Goal: Information Seeking & Learning: Learn about a topic

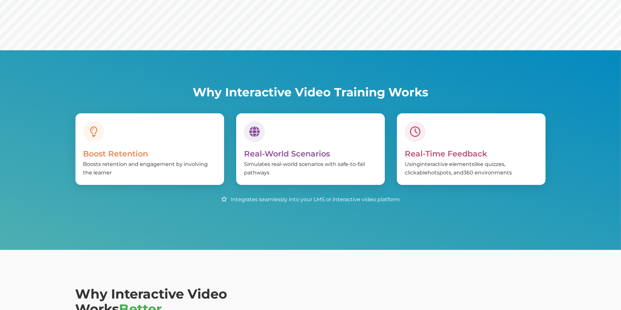
scroll to position [215, 0]
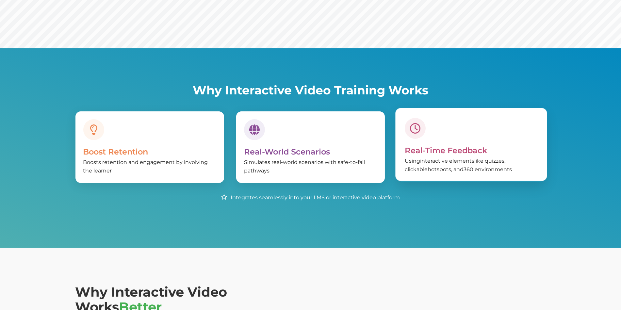
click at [471, 129] on div "Real-Time Feedback Using interactive elements like quizzes, clickable hotspots,…" at bounding box center [471, 146] width 133 height 56
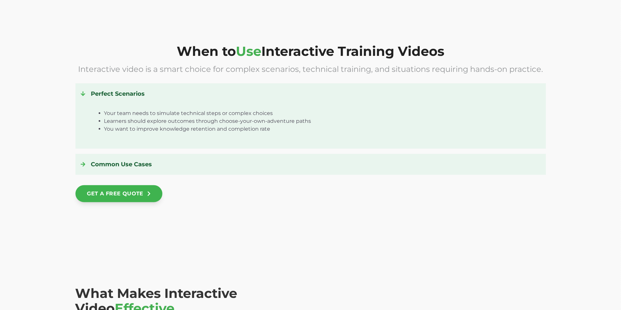
scroll to position [916, 0]
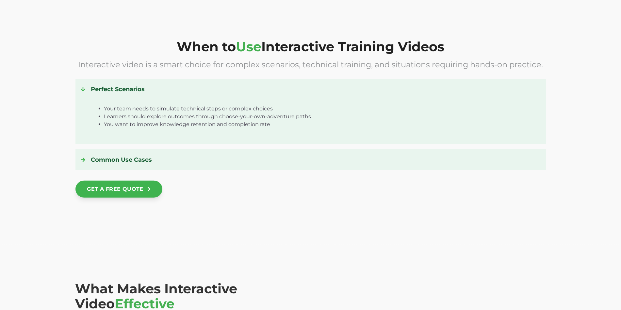
click at [84, 160] on icon at bounding box center [83, 160] width 5 height 5
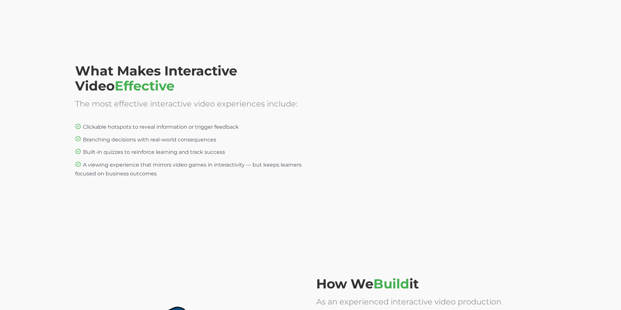
scroll to position [1171, 0]
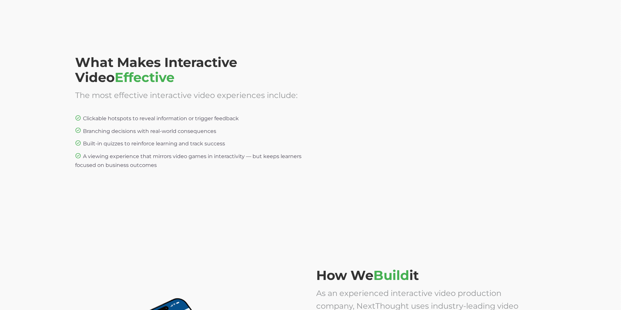
click at [152, 145] on span "Built-in quizzes to reinforce learning and track success" at bounding box center [154, 144] width 142 height 6
click at [134, 160] on span "A viewing experience that mirrors video games in interactivity — but keeps lear…" at bounding box center [188, 160] width 226 height 15
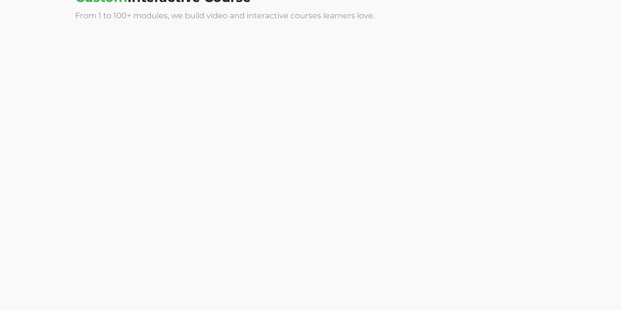
scroll to position [1752, 0]
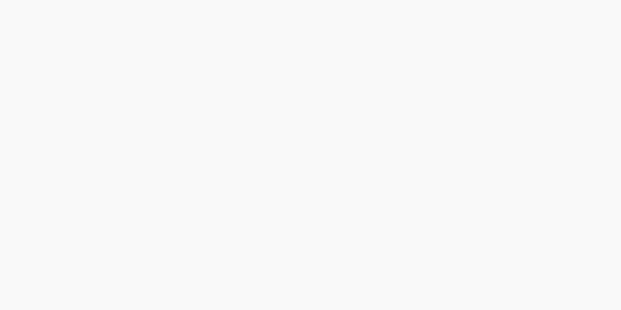
click at [396, 43] on div at bounding box center [431, 57] width 229 height 131
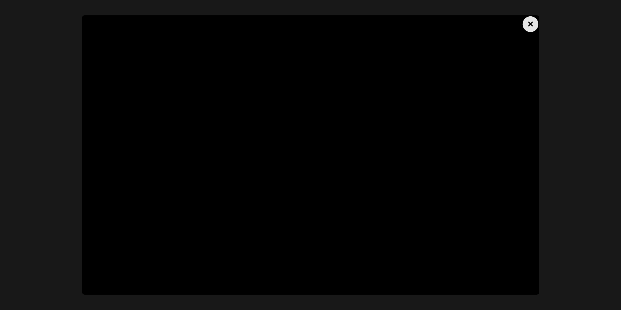
click at [527, 26] on div "×" at bounding box center [531, 24] width 16 height 16
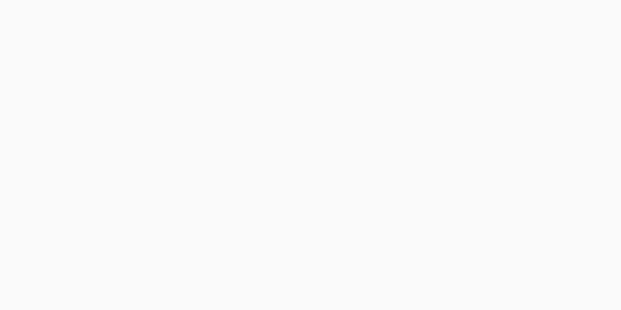
click at [381, 207] on div at bounding box center [431, 199] width 229 height 131
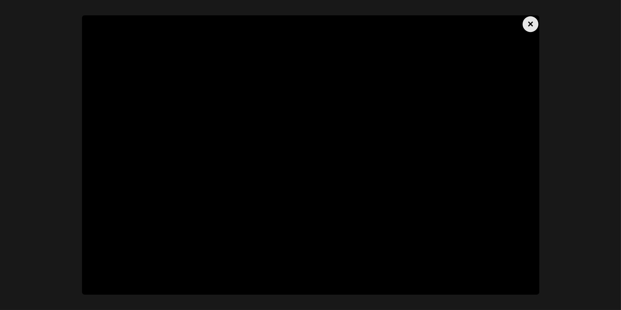
click at [528, 22] on div "×" at bounding box center [531, 24] width 16 height 16
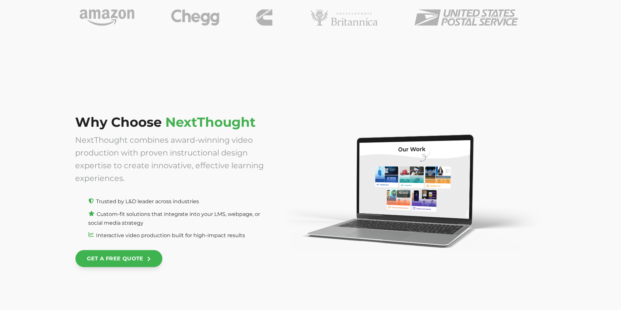
scroll to position [2474, 0]
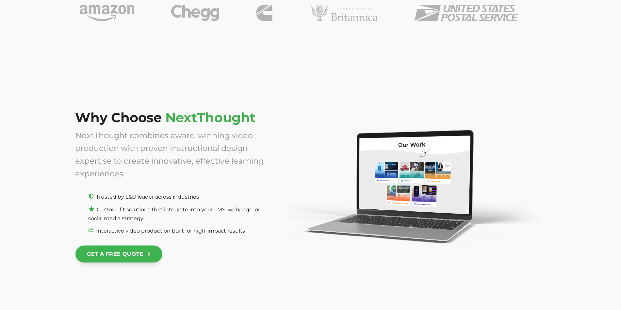
click at [416, 182] on img at bounding box center [411, 186] width 270 height 118
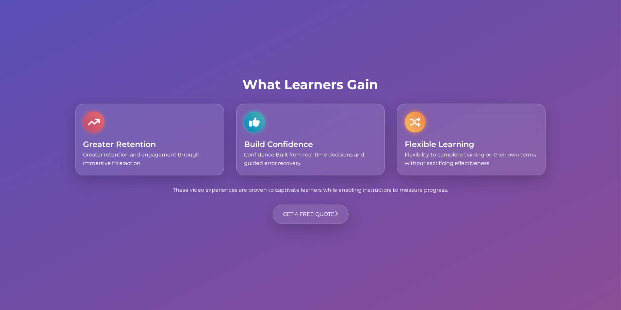
scroll to position [2069, 0]
click at [106, 144] on span "Greater Retention" at bounding box center [119, 143] width 73 height 9
click at [214, 90] on h2 "What Learners Gain" at bounding box center [310, 85] width 471 height 15
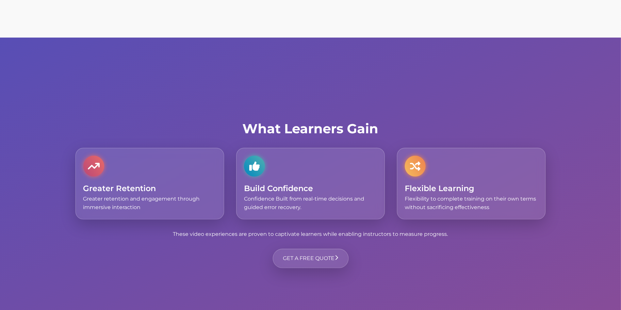
scroll to position [2022, 0]
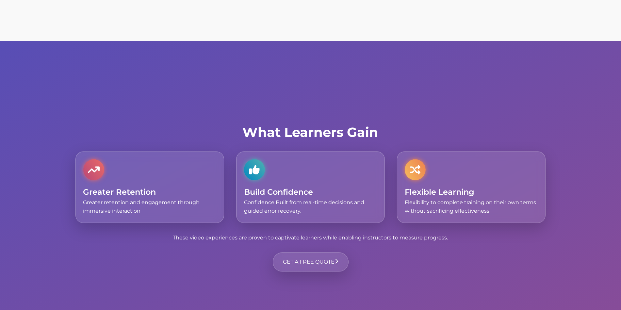
drag, startPoint x: 98, startPoint y: 171, endPoint x: 174, endPoint y: 140, distance: 82.1
click at [174, 140] on div "What Learners Gain Greater Retention Greater retention and engagement through i…" at bounding box center [310, 198] width 471 height 147
click at [301, 68] on div "What Learners Gain Greater Retention Greater retention and engagement through i…" at bounding box center [310, 203] width 621 height 325
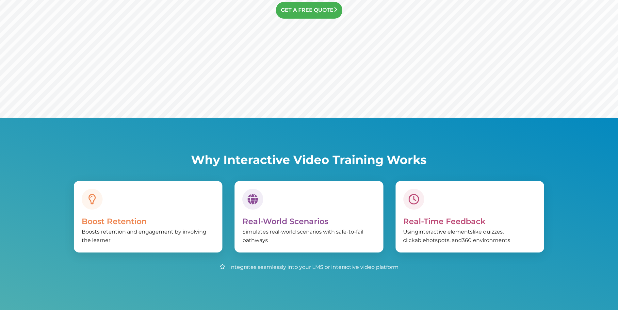
scroll to position [0, 0]
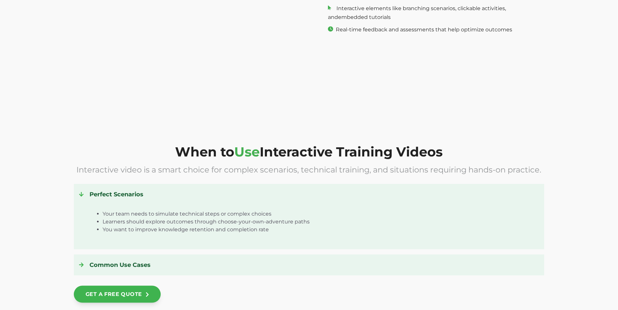
scroll to position [814, 0]
click at [79, 266] on icon at bounding box center [81, 265] width 5 height 5
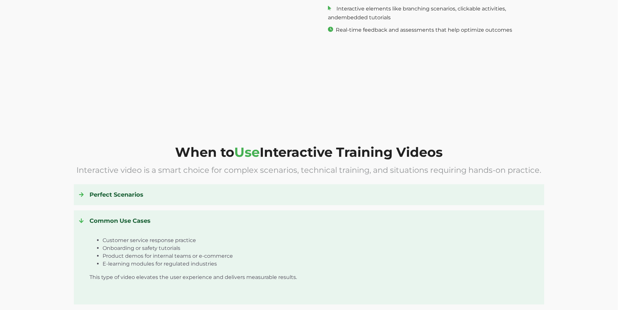
click at [82, 222] on icon at bounding box center [81, 221] width 5 height 5
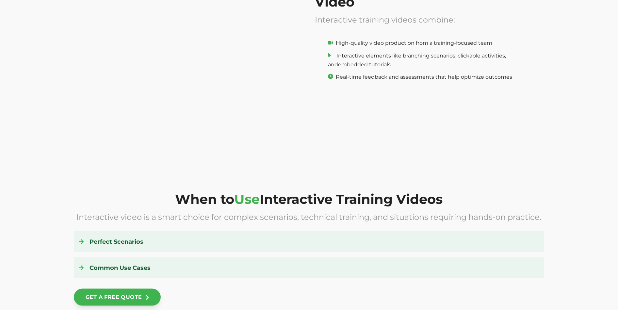
scroll to position [779, 0]
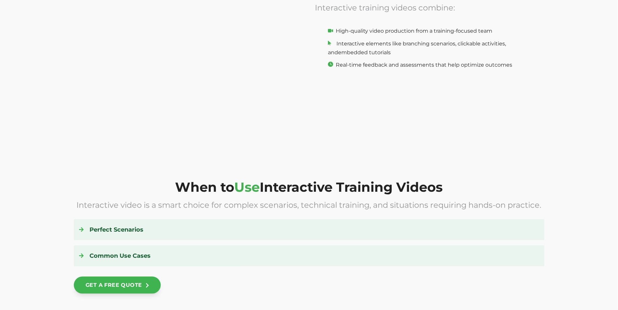
click at [80, 231] on icon at bounding box center [81, 229] width 5 height 5
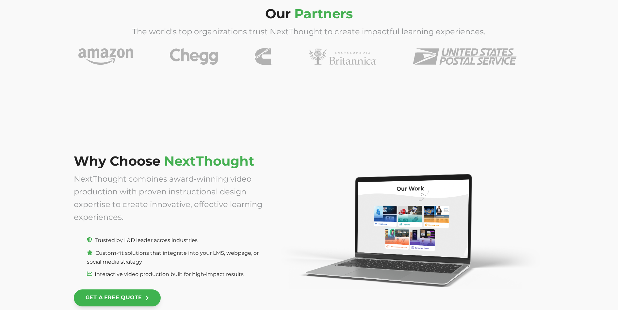
scroll to position [2448, 0]
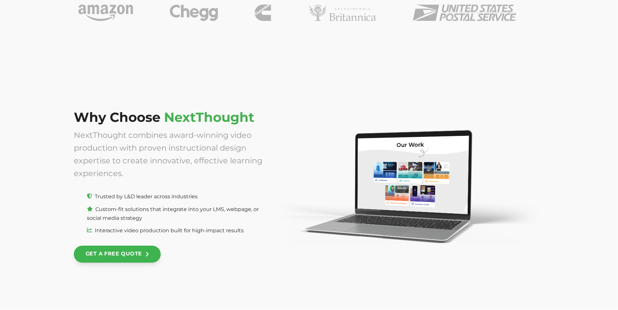
click at [119, 209] on span "Custom-fit solutions that integrate into your LMS, webpage, or social media str…" at bounding box center [173, 213] width 172 height 15
click at [135, 216] on span "Custom-fit solutions that integrate into your LMS, webpage, or social media str…" at bounding box center [173, 213] width 172 height 15
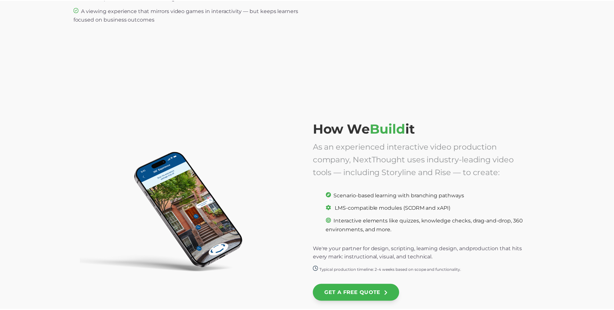
scroll to position [0, 0]
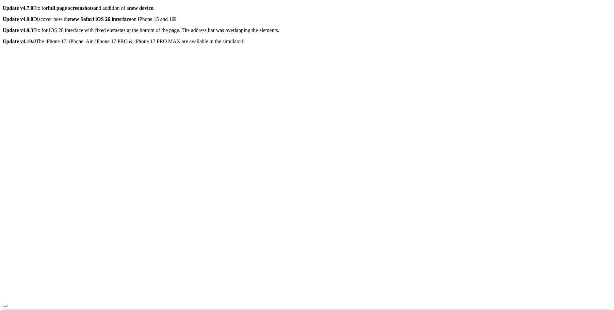
radio input "true"
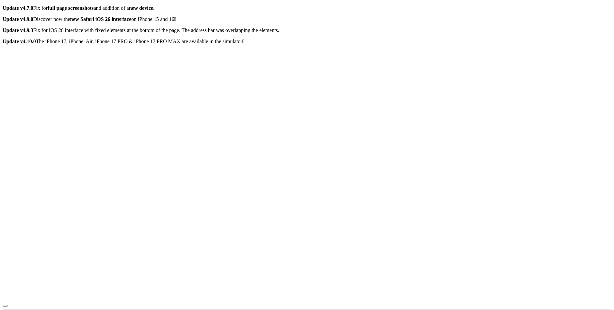
click at [90, 138] on div "4:35 PM This is just an image. To change the URL use the Chrome field above. A …" at bounding box center [307, 176] width 609 height 252
click at [5, 310] on icon "button" at bounding box center [5, 312] width 0 height 0
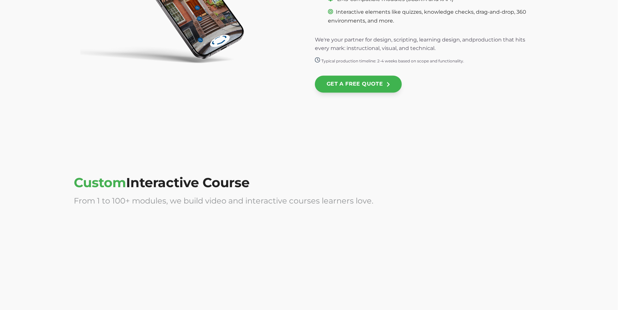
scroll to position [1675, 0]
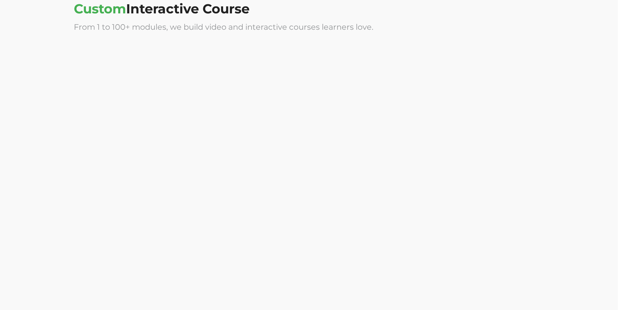
click at [50, 144] on div "Custom Interactive Course From 1 to 100+ modules, we build video and interactiv…" at bounding box center [309, 163] width 618 height 398
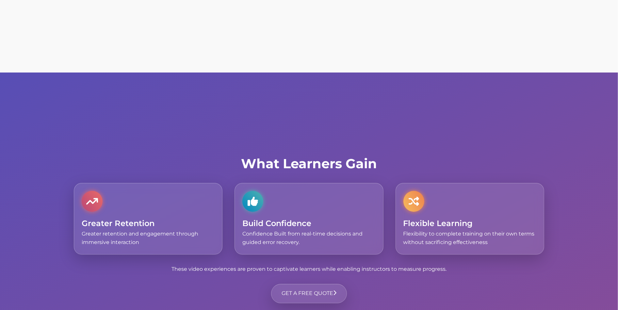
scroll to position [2003, 0]
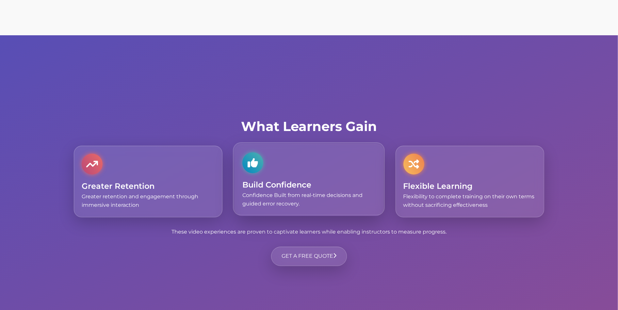
click at [277, 193] on span "Confidence Built from real-time decisions and guided error recovery." at bounding box center [302, 199] width 120 height 15
click at [48, 134] on div "What Learners Gain Greater Retention Greater retention and engagement through i…" at bounding box center [309, 197] width 618 height 325
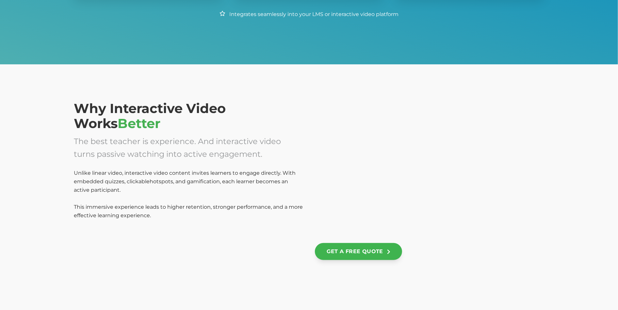
scroll to position [578, 0]
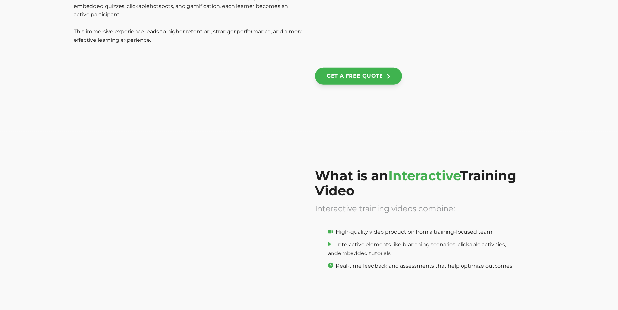
click at [82, 286] on div at bounding box center [188, 232] width 229 height 129
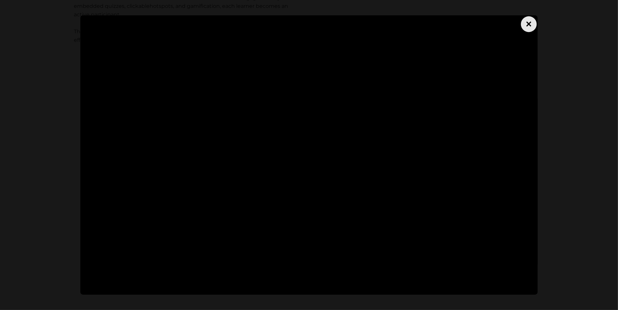
click at [529, 23] on div "×" at bounding box center [529, 24] width 16 height 16
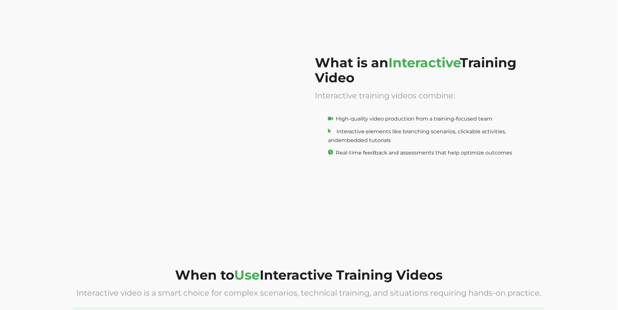
scroll to position [694, 0]
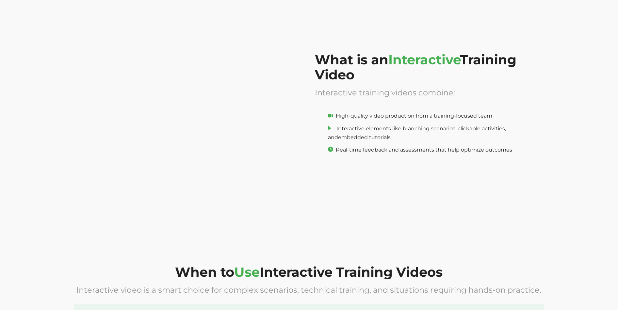
click at [84, 173] on div at bounding box center [188, 116] width 229 height 129
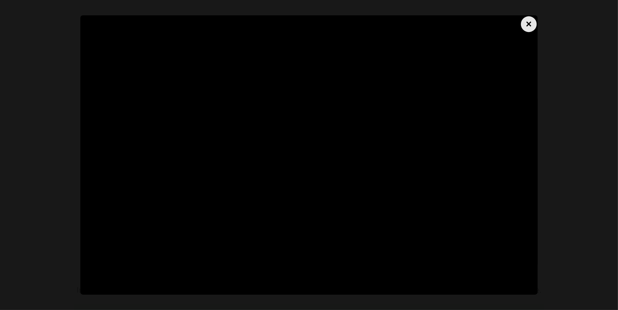
click at [528, 21] on div "×" at bounding box center [529, 24] width 16 height 16
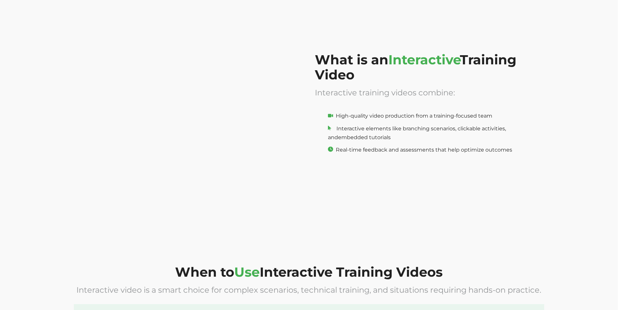
click at [84, 171] on div at bounding box center [188, 116] width 229 height 129
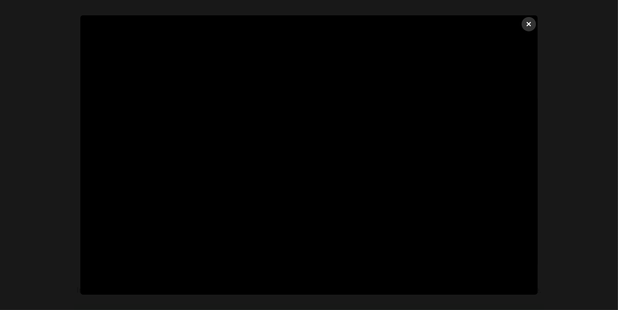
scroll to position [854, 0]
click at [531, 23] on div "×" at bounding box center [529, 24] width 16 height 16
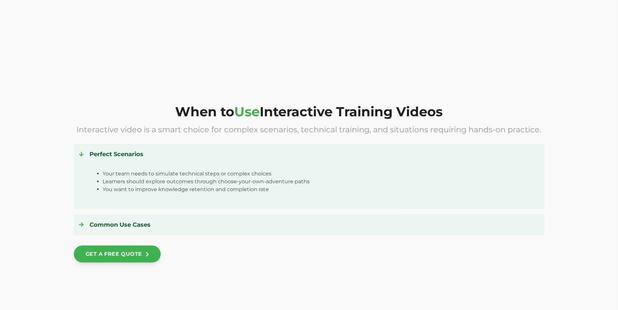
scroll to position [877, 0]
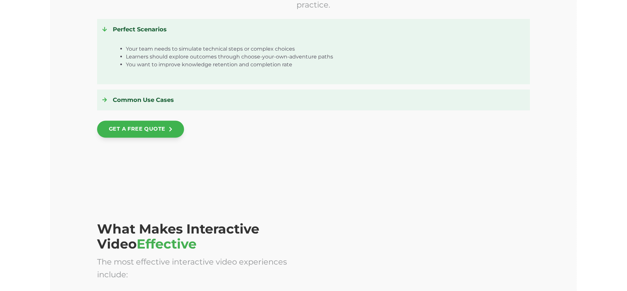
scroll to position [992, 0]
